Goal: Transaction & Acquisition: Purchase product/service

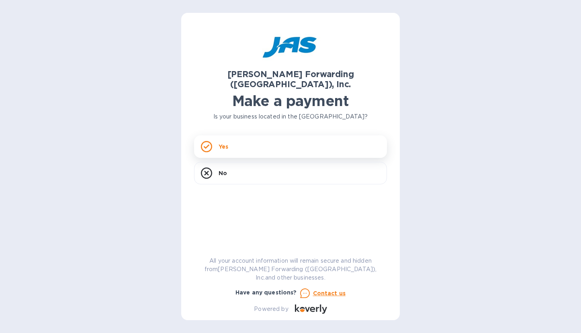
click at [257, 139] on div "Yes" at bounding box center [290, 146] width 193 height 22
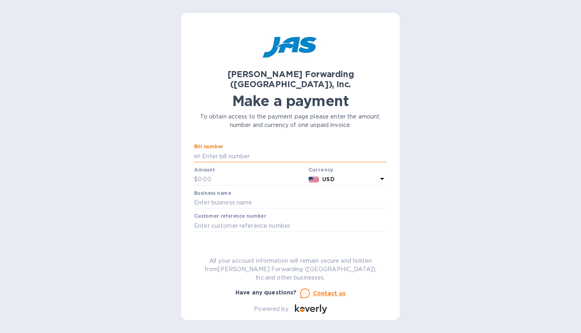
click at [244, 150] on input "text" at bounding box center [293, 156] width 186 height 12
type input "SFO50329220"
click at [261, 174] on input "text" at bounding box center [252, 180] width 108 height 12
type input "155"
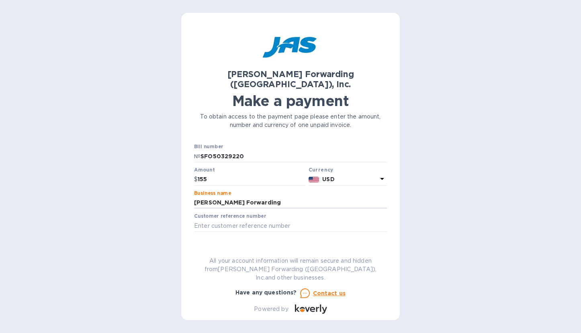
type input "[PERSON_NAME] Forwarding"
click at [286, 246] on span "Go to payment page" at bounding box center [290, 251] width 180 height 10
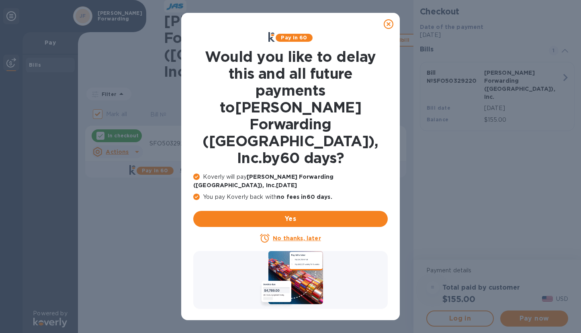
click at [309, 235] on u "No thanks, later" at bounding box center [297, 238] width 48 height 6
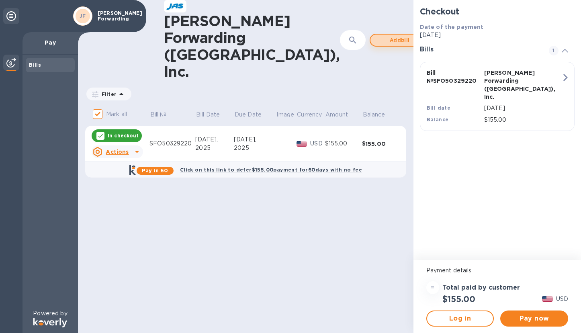
click at [377, 35] on span "Add bill" at bounding box center [400, 40] width 46 height 10
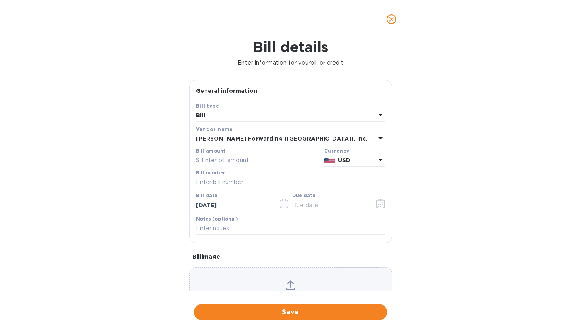
click at [378, 114] on icon at bounding box center [380, 115] width 4 height 2
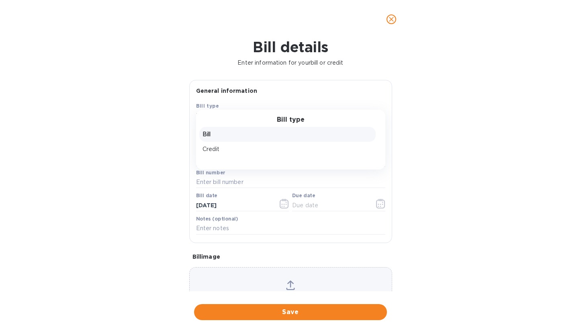
click at [376, 114] on div "Bill type Bill Credit" at bounding box center [290, 140] width 189 height 60
click at [270, 135] on p "Bill" at bounding box center [287, 134] width 170 height 8
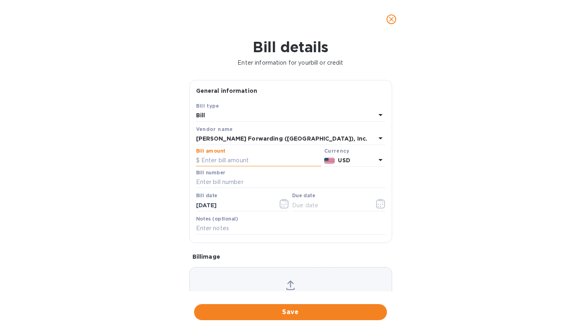
click at [236, 160] on input "text" at bounding box center [258, 161] width 125 height 12
type input "195"
type input "SFO503336274"
click at [298, 313] on span "Save" at bounding box center [290, 312] width 180 height 10
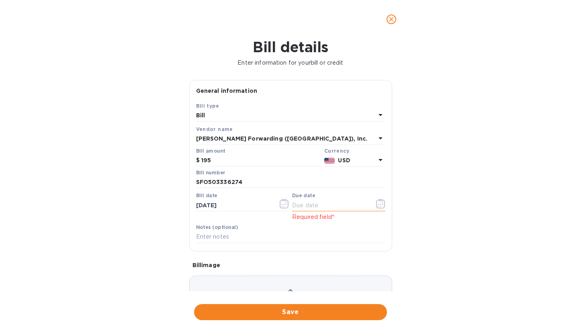
scroll to position [52, 0]
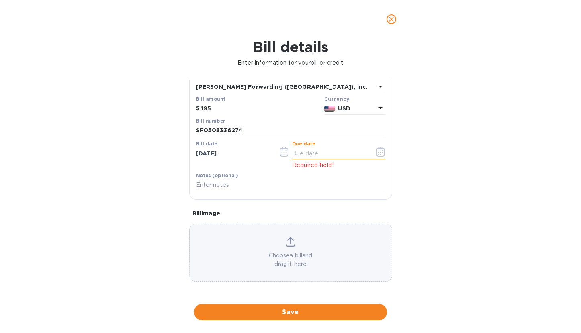
click at [311, 152] on input "text" at bounding box center [330, 153] width 76 height 12
click at [380, 151] on icon "button" at bounding box center [380, 152] width 9 height 10
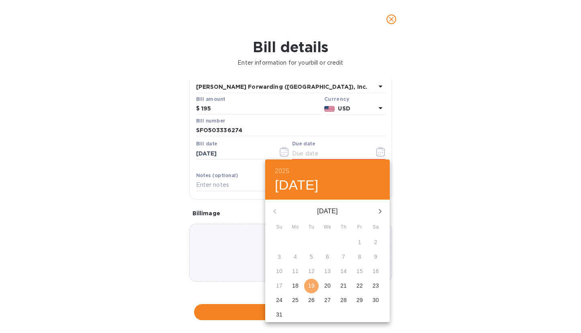
click at [311, 285] on p "19" at bounding box center [311, 286] width 6 height 8
type input "[DATE]"
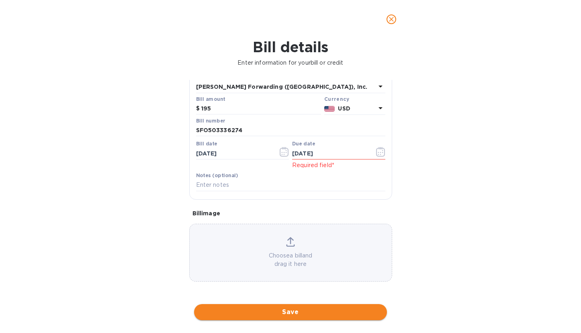
click at [293, 312] on span "Save" at bounding box center [290, 312] width 180 height 10
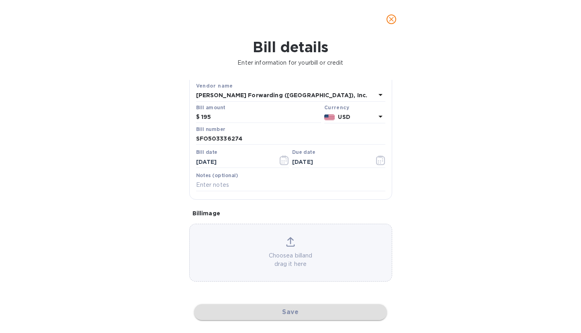
scroll to position [43, 0]
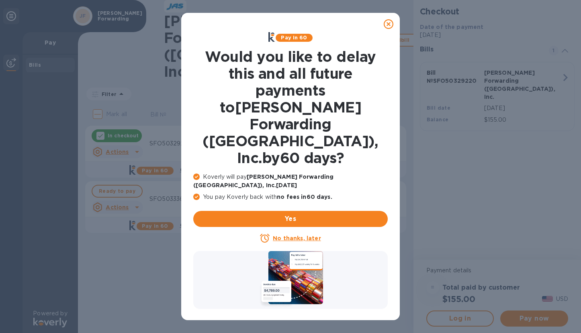
click at [385, 25] on icon at bounding box center [389, 24] width 10 height 10
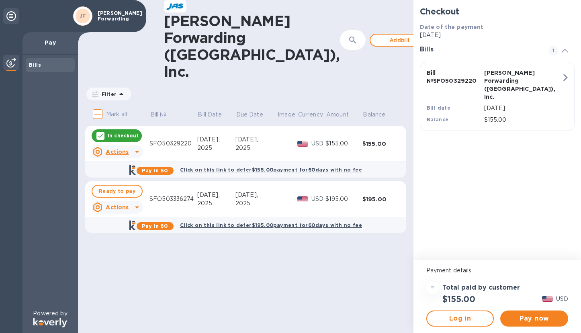
click at [206, 144] on div "2025" at bounding box center [216, 148] width 38 height 8
click at [137, 206] on icon at bounding box center [137, 207] width 4 height 2
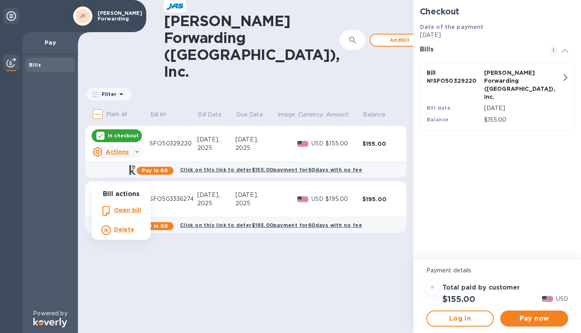
click at [137, 177] on div at bounding box center [290, 166] width 581 height 333
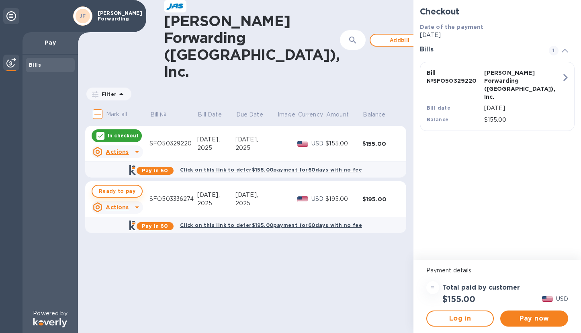
click at [107, 186] on span "Ready to pay" at bounding box center [117, 191] width 37 height 10
checkbox input "true"
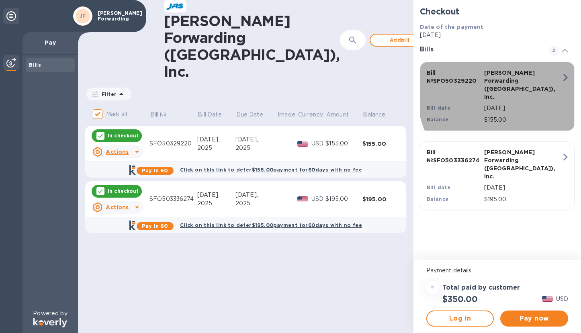
click at [559, 79] on icon "button" at bounding box center [565, 77] width 14 height 14
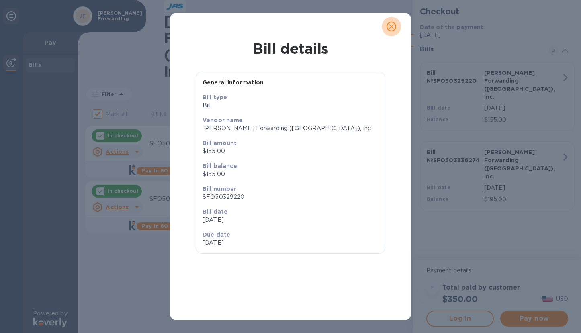
click at [388, 27] on icon "close" at bounding box center [391, 26] width 8 height 8
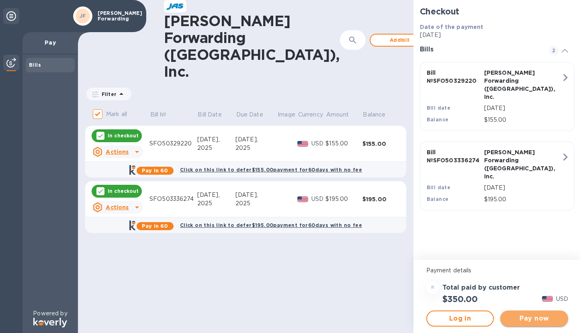
click at [526, 318] on span "Pay now" at bounding box center [533, 319] width 55 height 10
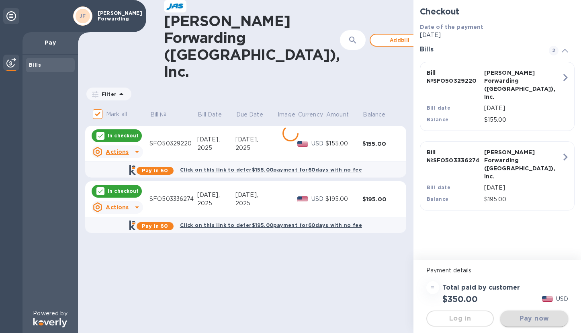
scroll to position [0, 0]
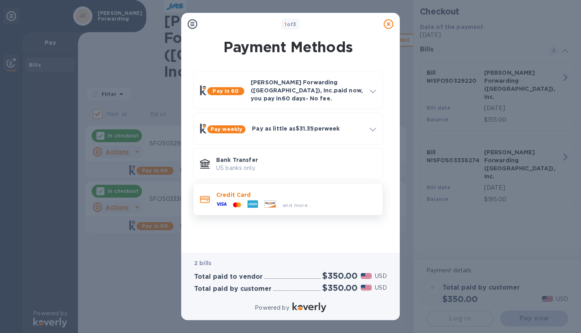
click at [262, 200] on div at bounding box center [270, 204] width 18 height 9
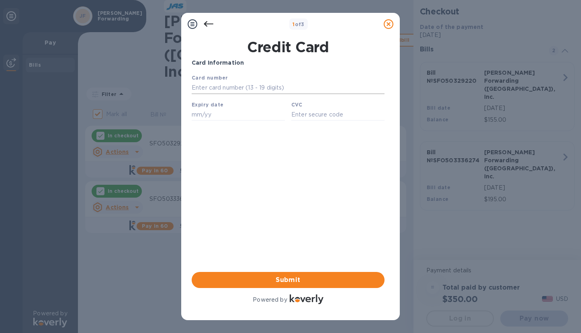
click at [248, 86] on input "text" at bounding box center [288, 88] width 193 height 12
click at [250, 90] on input "text" at bounding box center [288, 88] width 193 height 12
paste input "[CREDIT_CARD_NUMBER]"
type input "[CREDIT_CARD_NUMBER]"
click at [236, 117] on input "text" at bounding box center [238, 114] width 93 height 12
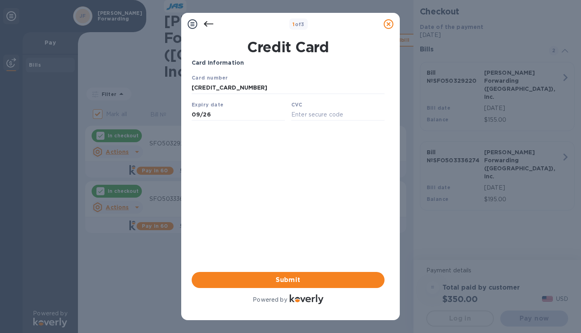
type input "09/26"
type input "138"
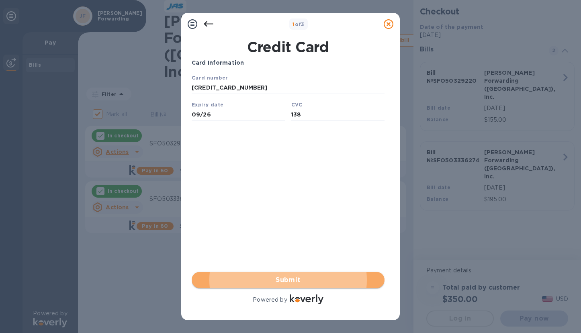
click at [297, 282] on span "Submit" at bounding box center [288, 280] width 180 height 10
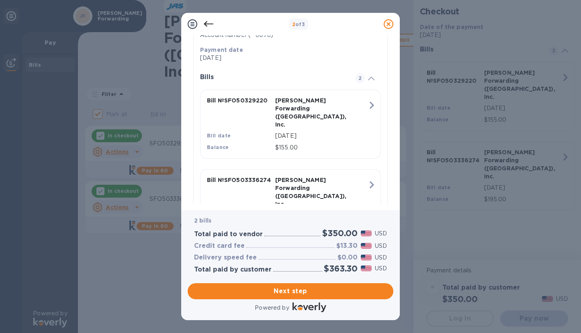
scroll to position [170, 0]
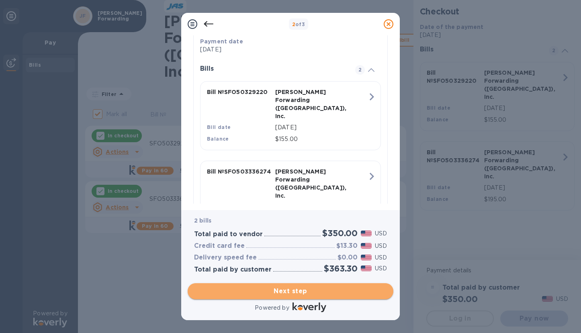
click at [322, 293] on span "Next step" at bounding box center [290, 291] width 193 height 10
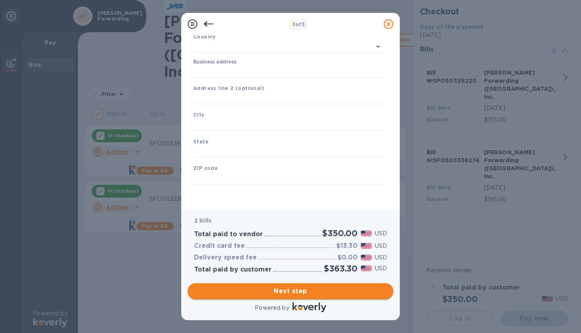
type input "[GEOGRAPHIC_DATA]"
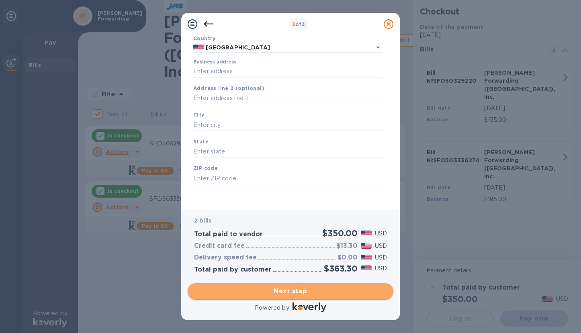
click at [322, 293] on span "Next step" at bounding box center [290, 291] width 193 height 10
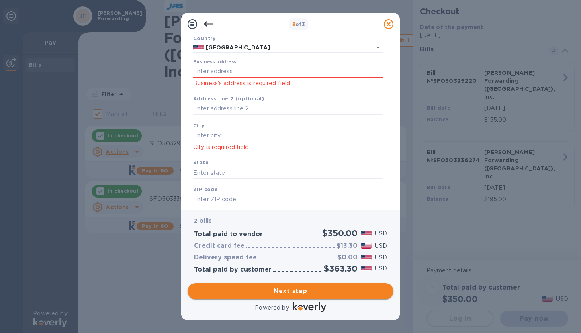
scroll to position [92, 0]
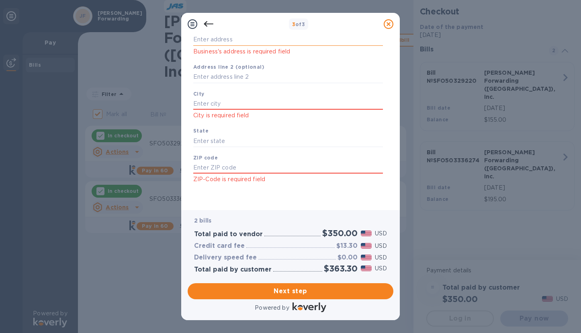
click at [255, 42] on input "Business address" at bounding box center [288, 40] width 190 height 12
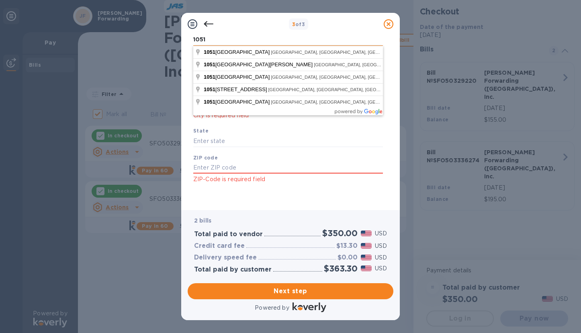
click at [226, 41] on input "1051" at bounding box center [288, 40] width 190 height 12
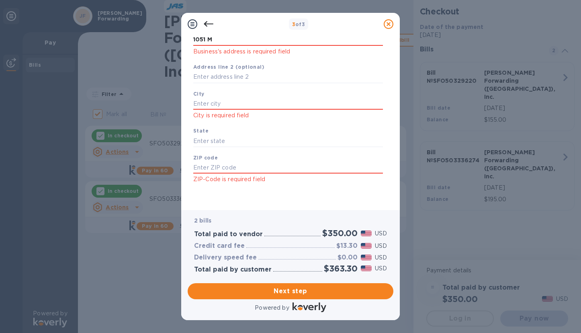
type input "[STREET_ADDRESS]"
type input "[GEOGRAPHIC_DATA]"
type input "CA"
type input "91754"
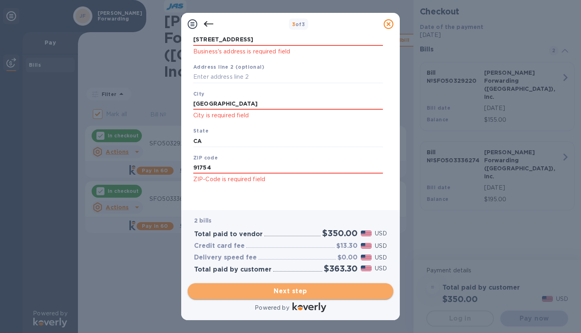
click at [298, 294] on span "Next step" at bounding box center [290, 291] width 193 height 10
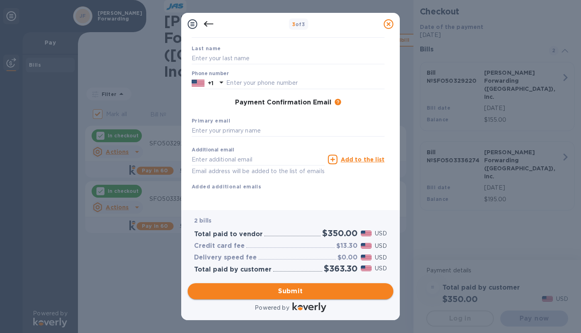
scroll to position [79, 0]
click at [251, 52] on input "text" at bounding box center [288, 58] width 193 height 12
type input "[PERSON_NAME]"
click at [266, 125] on input "text" at bounding box center [288, 131] width 193 height 12
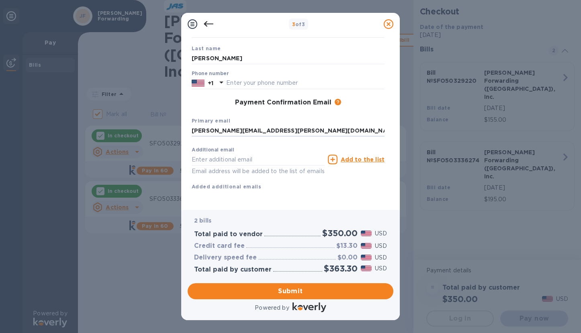
drag, startPoint x: 208, startPoint y: 121, endPoint x: 185, endPoint y: 118, distance: 22.7
click at [185, 118] on div "Payment Contact Information First name Last name [PERSON_NAME] Phone number +1 …" at bounding box center [290, 122] width 218 height 175
type input "[PERSON_NAME][EMAIL_ADDRESS][PERSON_NAME][DOMAIN_NAME]"
click at [252, 153] on input "text" at bounding box center [258, 159] width 133 height 12
type input "R"
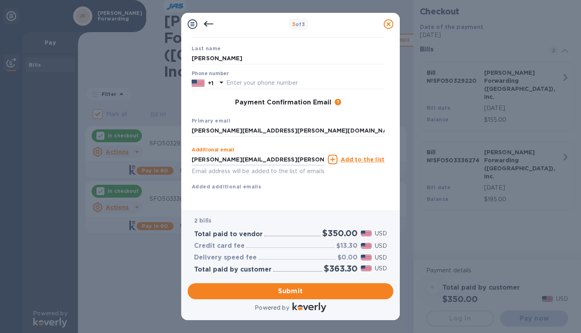
type input "[PERSON_NAME][EMAIL_ADDRESS][PERSON_NAME][DOMAIN_NAME]"
click at [336, 155] on icon at bounding box center [333, 160] width 10 height 10
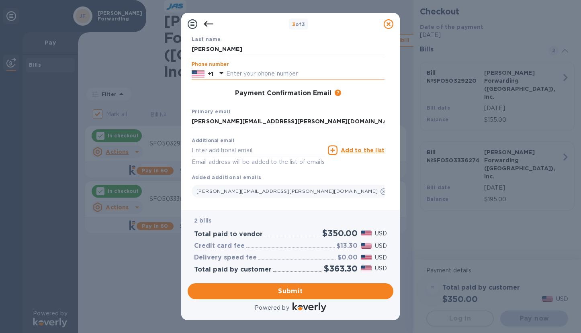
click at [262, 74] on input "text" at bounding box center [305, 74] width 158 height 12
click at [245, 74] on input "3232682345" at bounding box center [305, 74] width 158 height 12
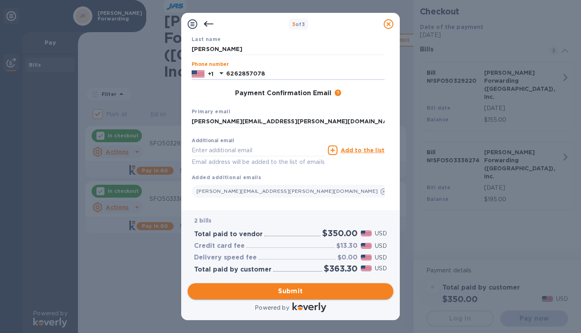
type input "6262857078"
click at [298, 292] on span "Submit" at bounding box center [290, 291] width 193 height 10
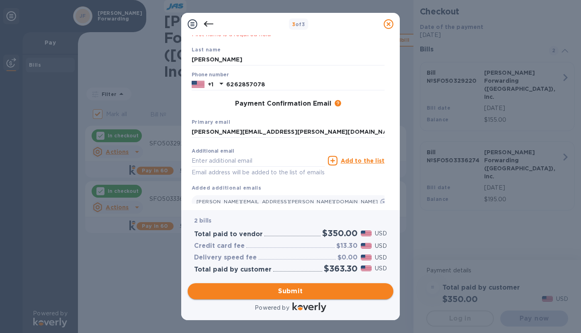
scroll to position [89, 0]
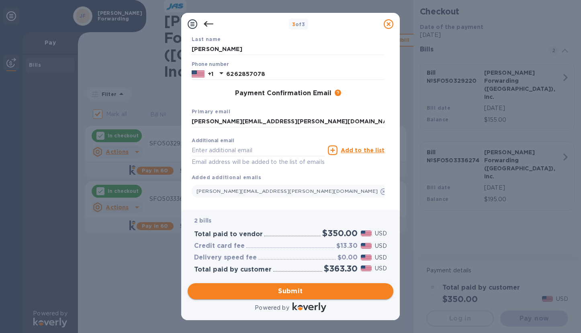
click at [330, 288] on span "Submit" at bounding box center [290, 291] width 193 height 10
click at [195, 120] on input "[PERSON_NAME][EMAIL_ADDRESS][PERSON_NAME][DOMAIN_NAME]" at bounding box center [288, 122] width 193 height 12
type input "[PERSON_NAME][EMAIL_ADDRESS][PERSON_NAME][DOMAIN_NAME]"
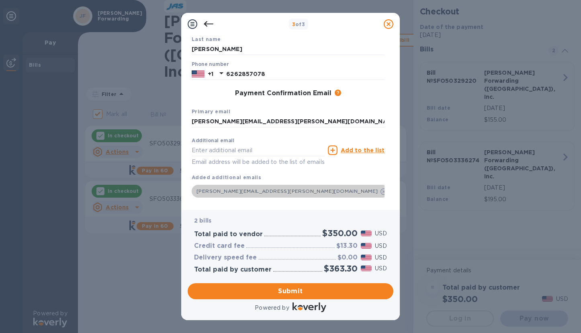
click at [380, 191] on icon at bounding box center [383, 191] width 6 height 6
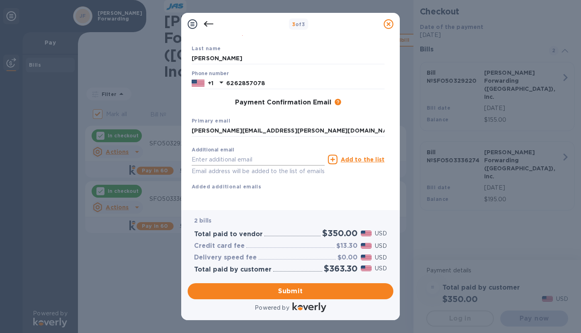
click at [216, 153] on input "text" at bounding box center [258, 159] width 133 height 12
type input "[PERSON_NAME][EMAIL_ADDRESS][PERSON_NAME][DOMAIN_NAME]"
click at [332, 155] on icon at bounding box center [333, 160] width 10 height 10
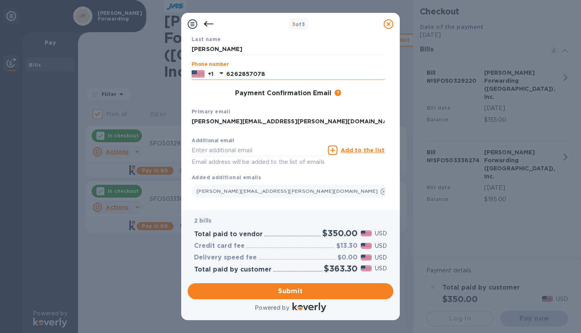
click at [269, 73] on input "6262857078" at bounding box center [305, 74] width 158 height 12
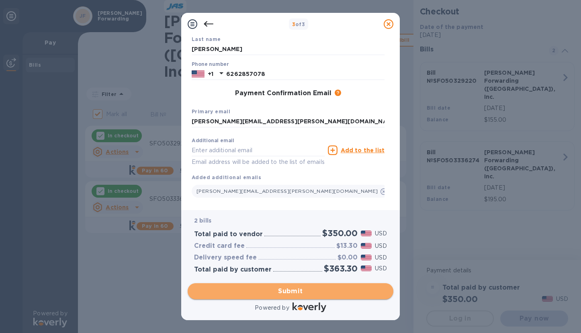
click at [294, 290] on span "Submit" at bounding box center [290, 291] width 193 height 10
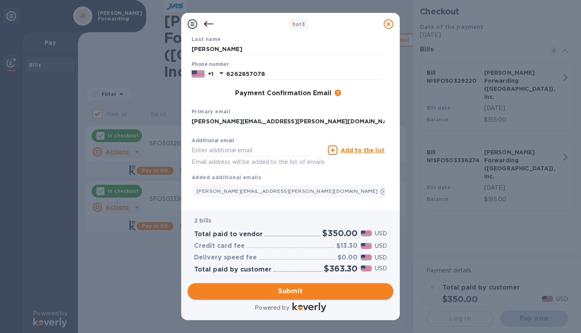
click at [294, 290] on span "Submit" at bounding box center [290, 291] width 193 height 10
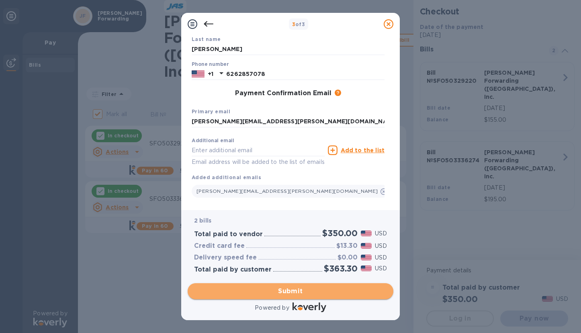
click at [294, 290] on span "Submit" at bounding box center [290, 291] width 193 height 10
click at [294, 289] on span "Submit" at bounding box center [290, 291] width 193 height 10
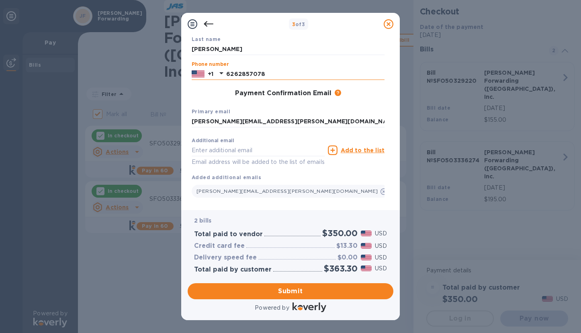
click at [245, 69] on input "6262857078" at bounding box center [305, 74] width 158 height 12
click at [261, 73] on input "6262857078" at bounding box center [305, 74] width 158 height 12
type input "3232682345"
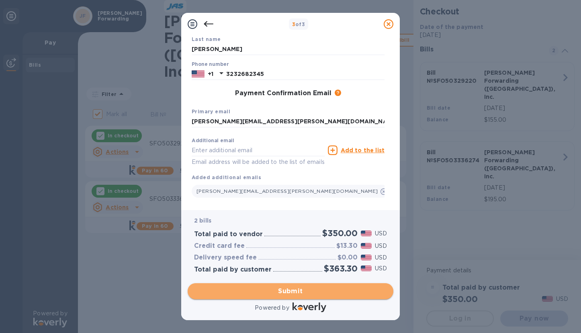
click at [298, 292] on span "Submit" at bounding box center [290, 291] width 193 height 10
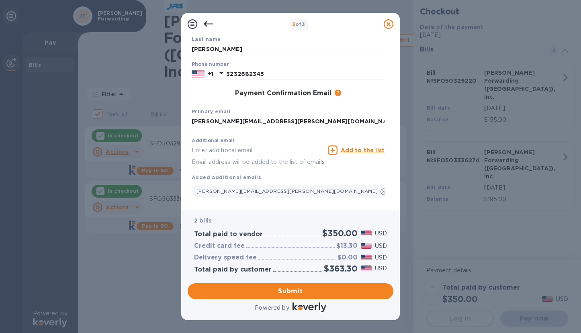
click at [194, 24] on icon at bounding box center [193, 24] width 10 height 10
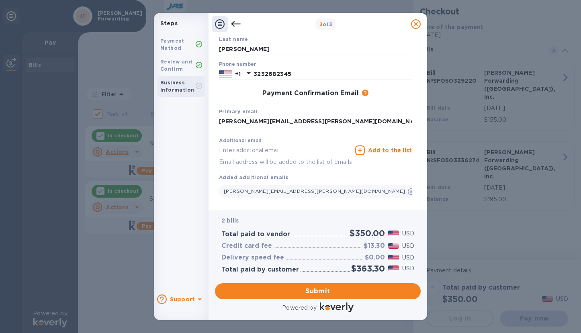
click at [186, 87] on b "Business Information" at bounding box center [177, 86] width 34 height 13
click at [184, 66] on div "Review and Confirm" at bounding box center [177, 65] width 35 height 14
click at [180, 91] on b "Business Information" at bounding box center [177, 86] width 34 height 13
click at [233, 27] on icon at bounding box center [236, 24] width 10 height 10
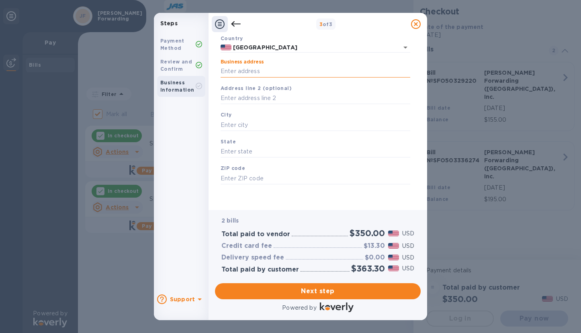
click at [278, 70] on input "Business address" at bounding box center [316, 71] width 190 height 12
type input "[STREET_ADDRESS]"
type input "[GEOGRAPHIC_DATA]"
type input "CA"
type input "91754"
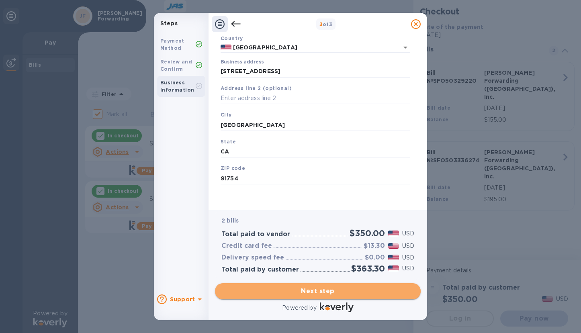
click at [331, 292] on span "Next step" at bounding box center [317, 291] width 193 height 10
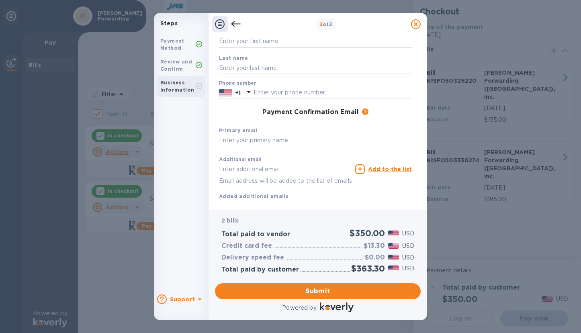
click at [274, 40] on input "text" at bounding box center [315, 41] width 193 height 12
type input "[PERSON_NAME]"
click at [293, 90] on input "text" at bounding box center [332, 93] width 158 height 12
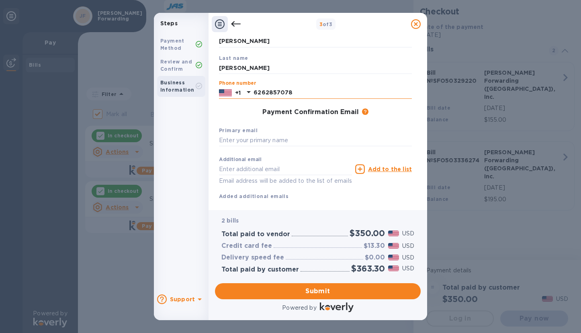
type input "6262857078"
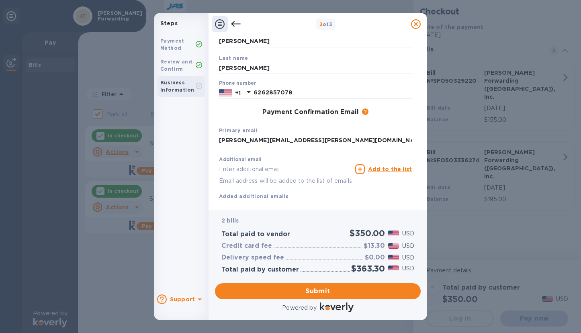
type input "[PERSON_NAME][EMAIL_ADDRESS][PERSON_NAME][DOMAIN_NAME]"
click at [360, 171] on icon at bounding box center [360, 169] width 10 height 10
click at [282, 165] on input "text" at bounding box center [285, 169] width 133 height 12
type input "[PERSON_NAME][EMAIL_ADDRESS][PERSON_NAME][DOMAIN_NAME]"
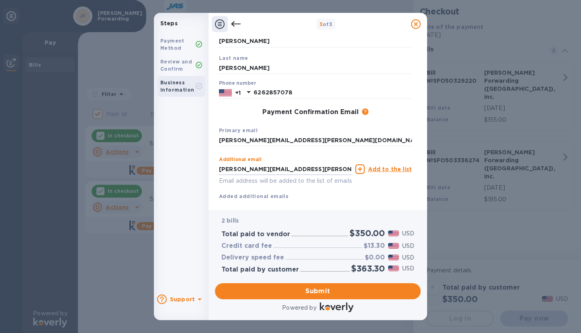
click at [385, 169] on u "Add to the list" at bounding box center [390, 169] width 44 height 6
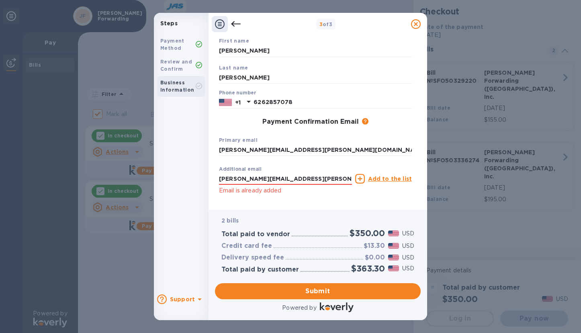
scroll to position [86, 0]
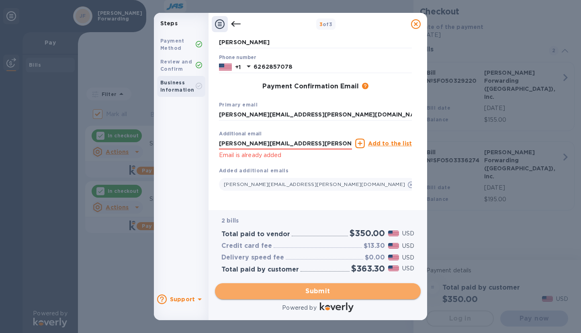
click at [313, 291] on span "Submit" at bounding box center [317, 291] width 193 height 10
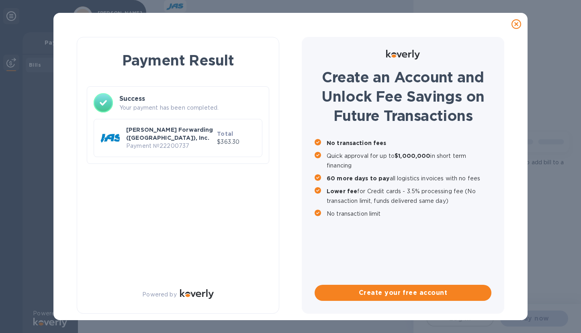
checkbox input "false"
click at [190, 133] on p "[PERSON_NAME] Forwarding ([GEOGRAPHIC_DATA]), Inc." at bounding box center [170, 134] width 88 height 16
click at [152, 142] on p "Payment № 22200737" at bounding box center [170, 146] width 88 height 8
click at [232, 239] on div "Payment Result Success Your payment has been completed. [PERSON_NAME] Forwardin…" at bounding box center [178, 175] width 202 height 277
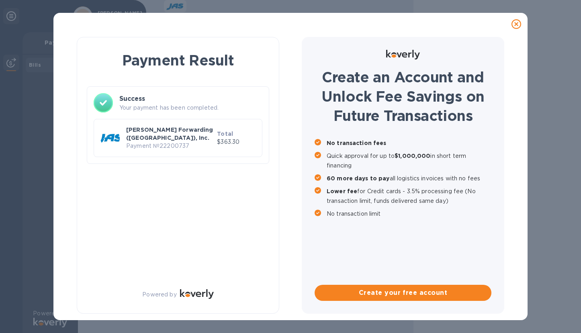
click at [215, 129] on div "[PERSON_NAME] Forwarding ([GEOGRAPHIC_DATA]), Inc. Payment № 22200737" at bounding box center [170, 138] width 91 height 28
